Goal: Information Seeking & Learning: Check status

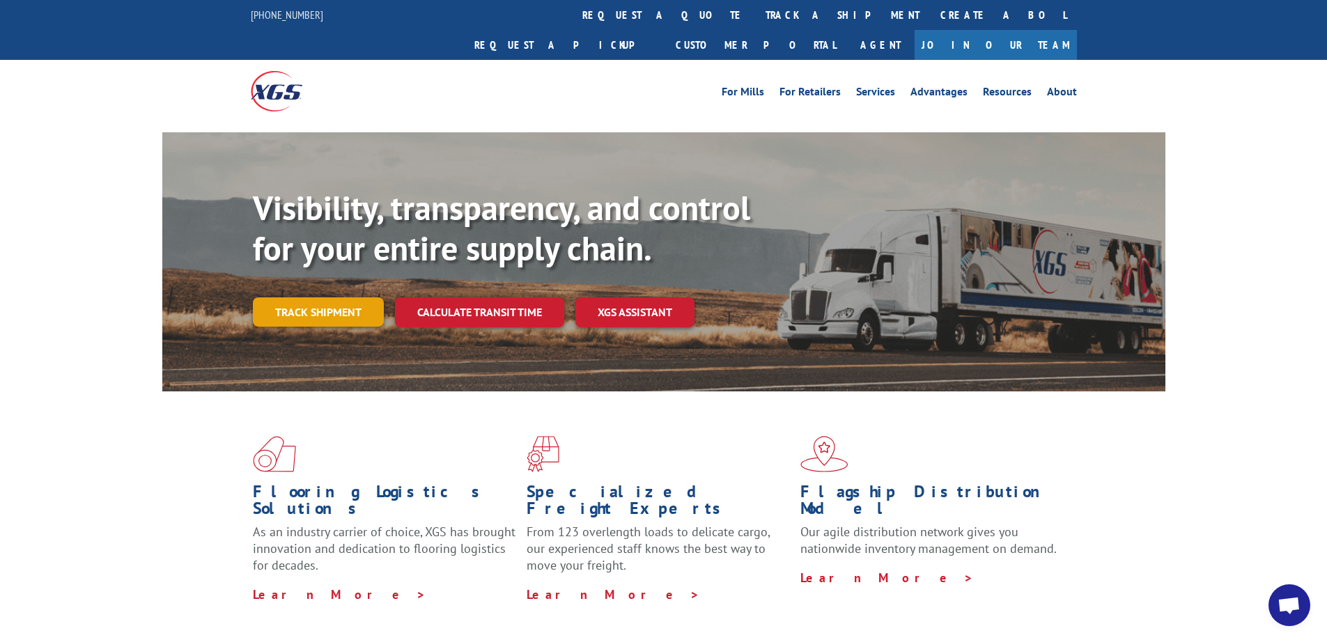
click at [332, 297] on link "Track shipment" at bounding box center [318, 311] width 131 height 29
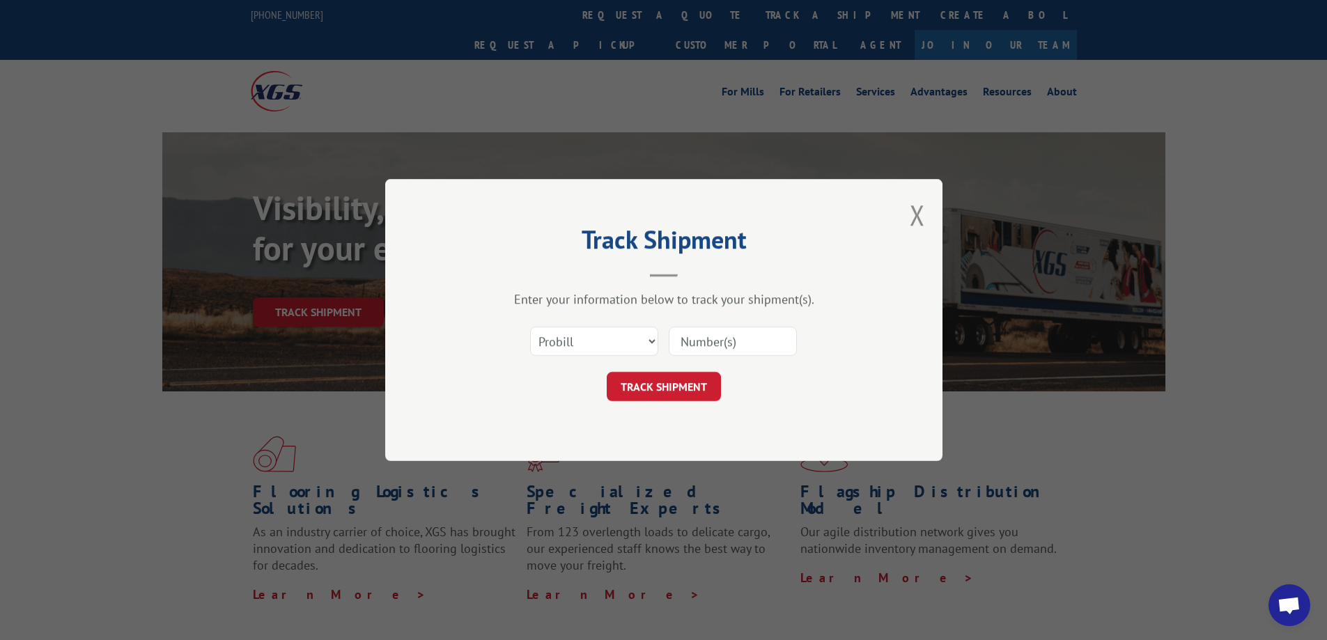
click at [691, 341] on input at bounding box center [733, 341] width 128 height 29
paste input "15095532"
type input "15095532"
click at [671, 382] on button "TRACK SHIPMENT" at bounding box center [664, 386] width 114 height 29
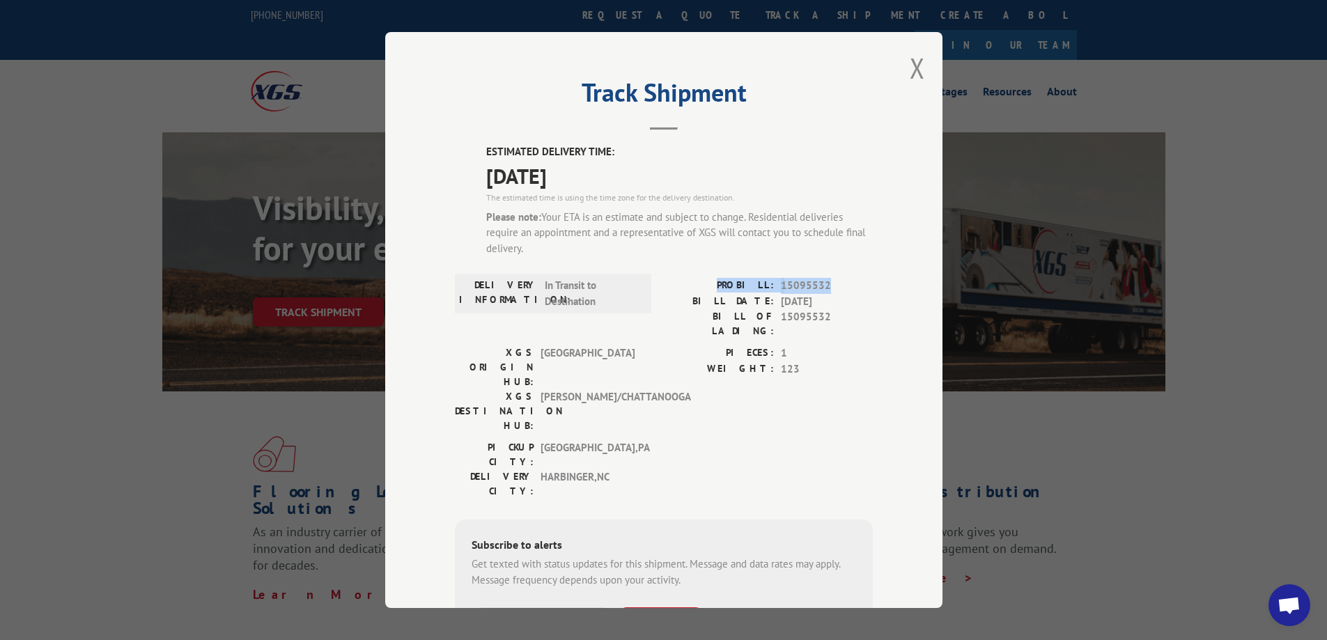
drag, startPoint x: 829, startPoint y: 284, endPoint x: 731, endPoint y: 284, distance: 97.5
click at [731, 284] on div "PROBILL: 15095532" at bounding box center [768, 286] width 209 height 16
copy div "PROBILL: 15095532"
click at [826, 361] on span "123" at bounding box center [827, 369] width 92 height 16
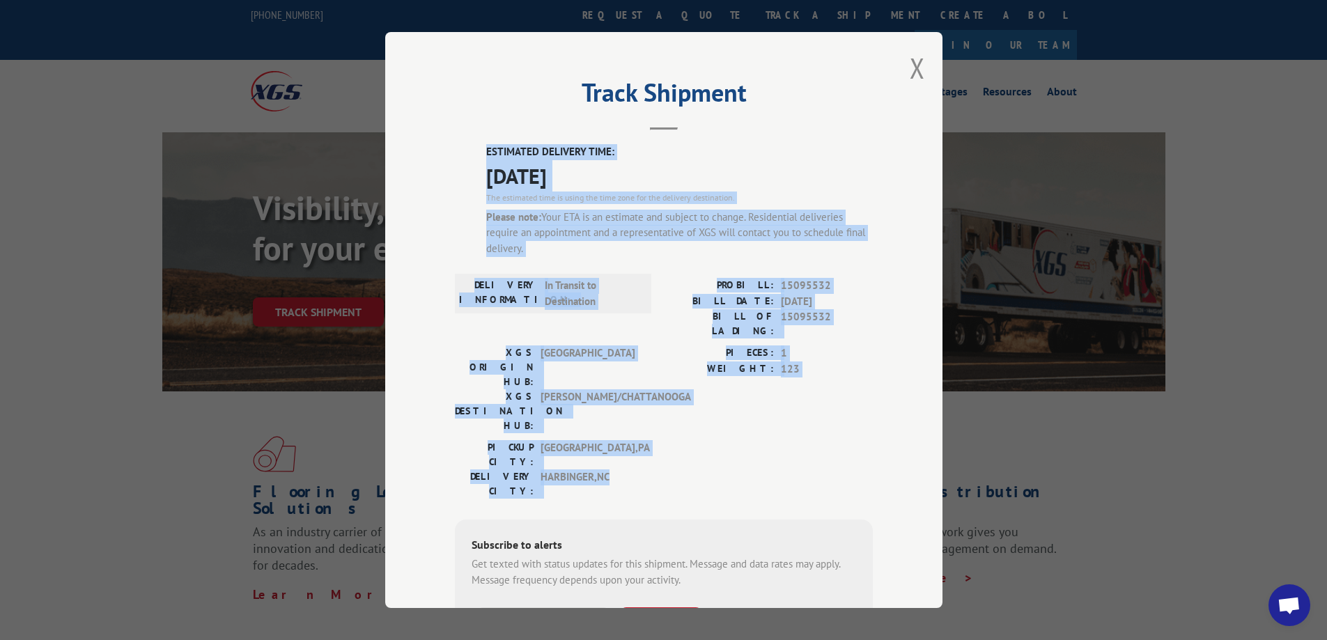
drag, startPoint x: 618, startPoint y: 409, endPoint x: 476, endPoint y: 155, distance: 290.8
click at [476, 155] on div "ESTIMATED DELIVERY TIME: [DATE] The estimated time is using the time zone for t…" at bounding box center [664, 426] width 418 height 565
copy div "ESTIMATED DELIVERY TIME: [DATE] The estimated time is using the time zone for t…"
